Goal: Navigation & Orientation: Understand site structure

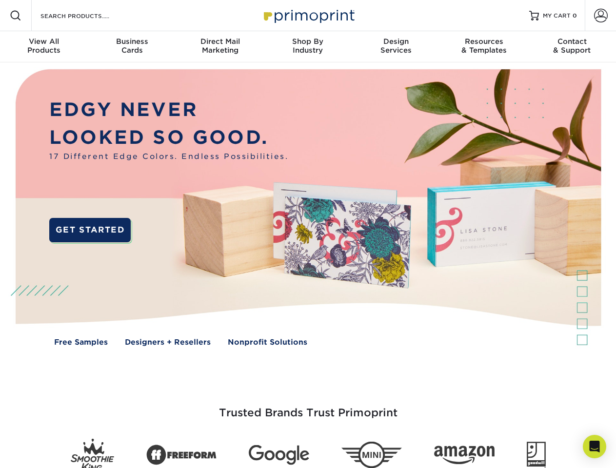
click at [308, 234] on img at bounding box center [307, 214] width 609 height 305
click at [16, 16] on span at bounding box center [16, 16] width 12 height 12
click at [600, 16] on span at bounding box center [601, 16] width 14 height 14
click at [44, 47] on div "View All Products" at bounding box center [44, 46] width 88 height 18
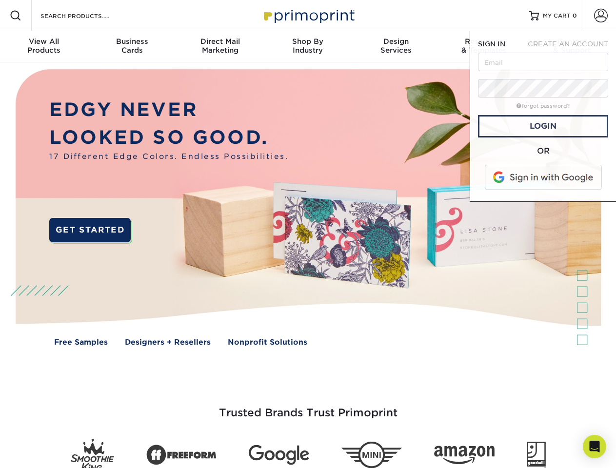
click at [132, 47] on div "Business Cards" at bounding box center [132, 46] width 88 height 18
click at [220, 47] on div "Direct Mail Marketing" at bounding box center [220, 46] width 88 height 18
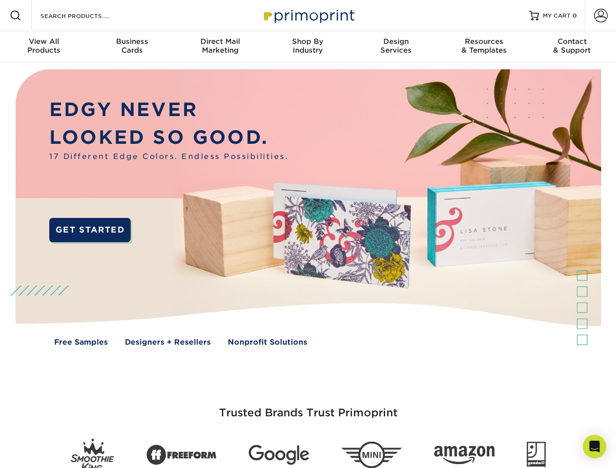
click at [308, 47] on div "Shop By Industry" at bounding box center [308, 46] width 88 height 18
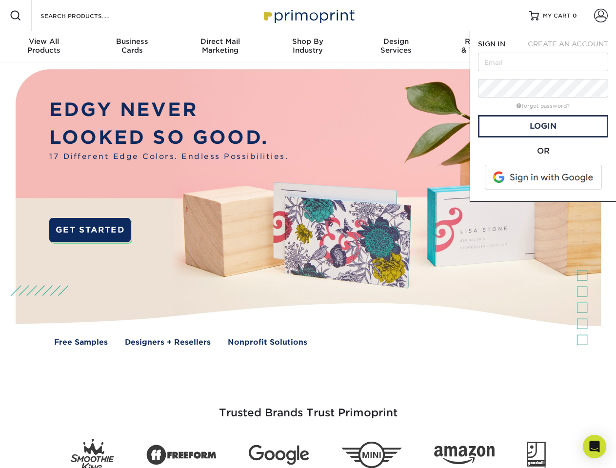
click at [396, 47] on div "Design Services" at bounding box center [396, 46] width 88 height 18
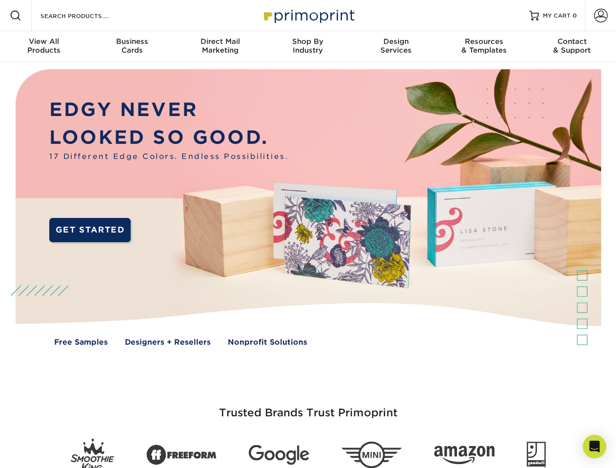
click at [483, 47] on div "Resources & Templates" at bounding box center [484, 46] width 88 height 18
click at [572, 47] on div "Contact & Support" at bounding box center [572, 46] width 88 height 18
